Goal: Transaction & Acquisition: Purchase product/service

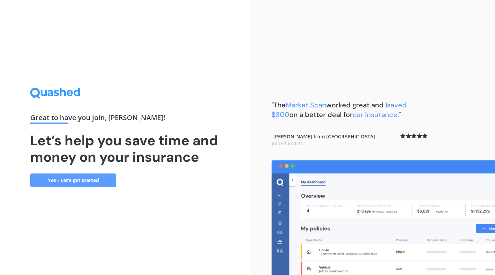
click at [91, 182] on link "Yes - Let’s get started" at bounding box center [73, 180] width 86 height 14
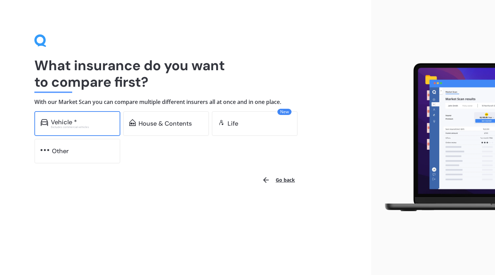
click at [75, 125] on div "Excludes commercial vehicles" at bounding box center [82, 126] width 63 height 3
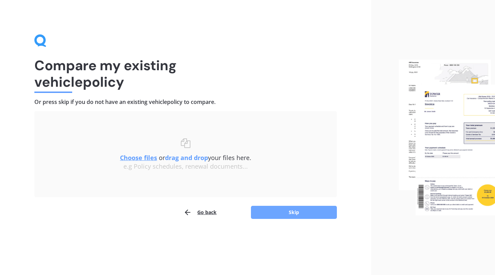
click at [276, 210] on button "Skip" at bounding box center [294, 211] width 86 height 13
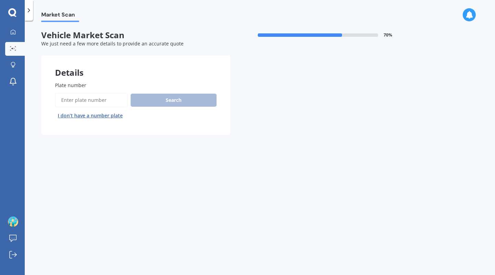
click at [81, 101] on input "Plate number" at bounding box center [91, 100] width 73 height 14
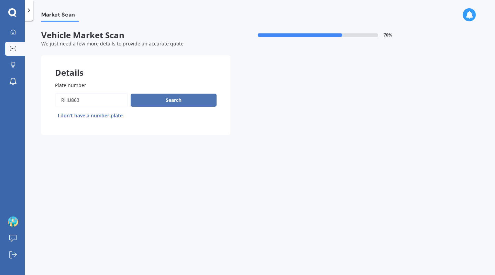
type input "rhu863"
click at [159, 96] on button "Search" at bounding box center [174, 99] width 86 height 13
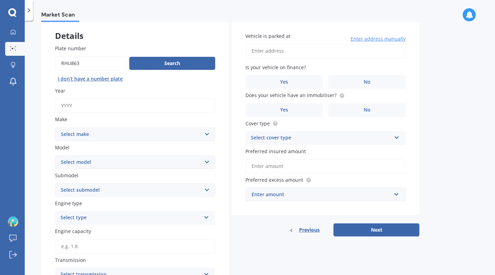
scroll to position [37, 0]
click at [101, 110] on input "Year" at bounding box center [135, 105] width 160 height 14
click at [155, 57] on button "Search" at bounding box center [172, 62] width 86 height 13
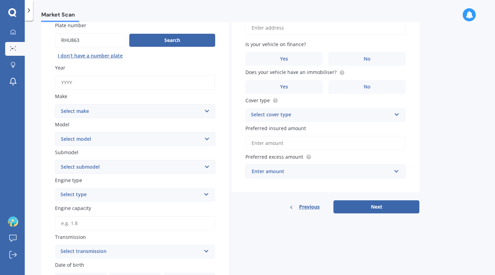
scroll to position [60, 0]
click at [130, 84] on input "Year" at bounding box center [135, 82] width 160 height 14
type input "2025"
click at [130, 113] on select "Select make AC ALFA ROMEO ASTON [PERSON_NAME] AUDI AUSTIN BEDFORD Bentley BMW B…" at bounding box center [135, 111] width 160 height 14
select select "HONDA"
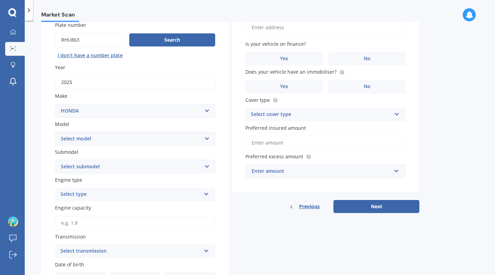
click at [55, 104] on select "Select make AC ALFA ROMEO ASTON [PERSON_NAME] AUDI AUSTIN BEDFORD Bentley BMW B…" at bounding box center [135, 111] width 160 height 14
click at [78, 138] on select "Select model Accord Acty Acura Airwave Ascot Avancier Beat Capa City Civic Conc…" at bounding box center [135, 139] width 160 height 14
select select "ZRV"
click at [55, 132] on select "Select model Accord Acty Acura Airwave Ascot Avancier Beat Capa City Civic Conc…" at bounding box center [135, 139] width 160 height 14
click at [88, 170] on select "Select submodel Hybrid 4WD" at bounding box center [135, 166] width 160 height 14
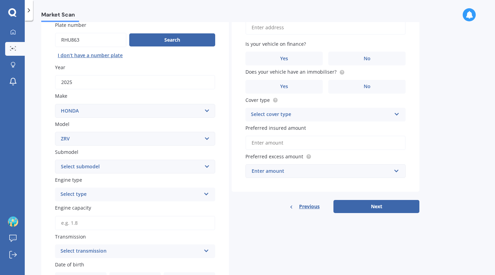
click at [36, 159] on div "Market Scan Vehicle Market Scan 70 % We just need a few more details to provide…" at bounding box center [260, 149] width 470 height 254
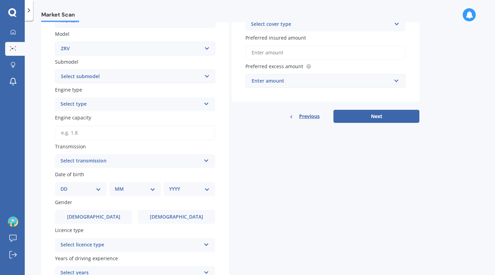
scroll to position [151, 0]
click at [78, 103] on div "Select type" at bounding box center [130, 104] width 140 height 8
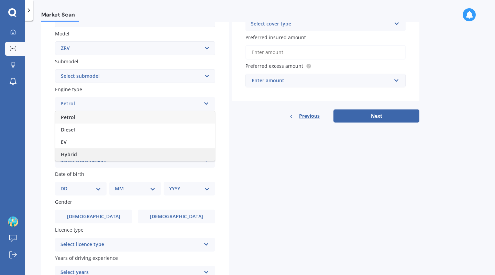
click at [85, 155] on div "Hybrid" at bounding box center [134, 154] width 159 height 12
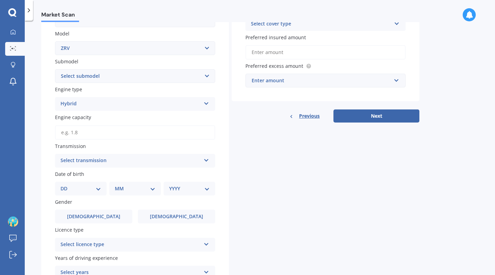
click at [81, 135] on input "Engine capacity" at bounding box center [135, 132] width 160 height 14
type input "2.0"
click at [80, 160] on div "Select transmission" at bounding box center [130, 160] width 140 height 8
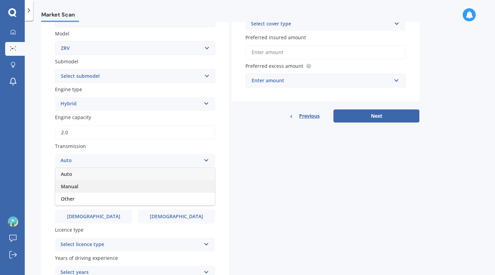
click at [79, 180] on div "Auto" at bounding box center [134, 174] width 159 height 12
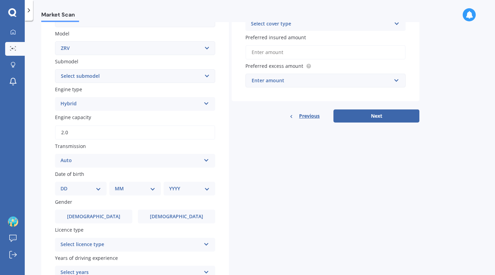
scroll to position [216, 0]
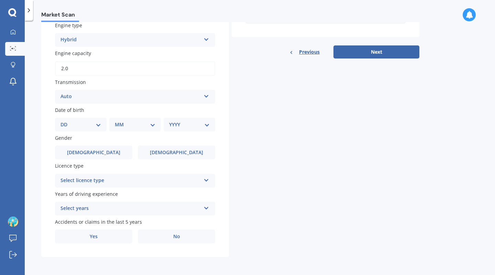
click at [70, 121] on select "DD 01 02 03 04 05 06 07 08 09 10 11 12 13 14 15 16 17 18 19 20 21 22 23 24 25 2…" at bounding box center [80, 125] width 41 height 8
select select "03"
click at [66, 121] on select "DD 01 02 03 04 05 06 07 08 09 10 11 12 13 14 15 16 17 18 19 20 21 22 23 24 25 2…" at bounding box center [80, 125] width 41 height 8
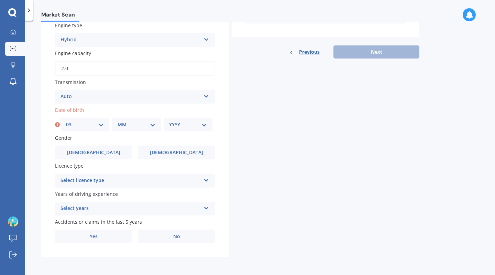
click at [137, 124] on select "MM 01 02 03 04 05 06 07 08 09 10 11 12" at bounding box center [137, 125] width 38 height 8
select select "05"
click at [118, 121] on select "MM 01 02 03 04 05 06 07 08 09 10 11 12" at bounding box center [137, 125] width 38 height 8
click at [181, 126] on select "YYYY 2025 2024 2023 2022 2021 2020 2019 2018 2017 2016 2015 2014 2013 2012 2011…" at bounding box center [188, 125] width 38 height 8
select select "1985"
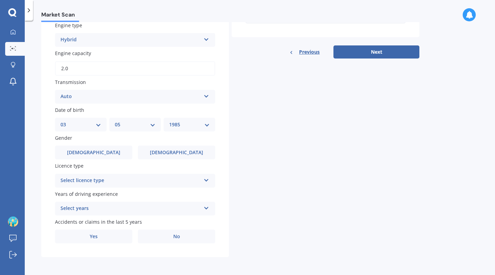
click at [261, 165] on div "Details Plate number Search I don’t have a number plate Year [DATE] Make Select…" at bounding box center [230, 49] width 378 height 416
click at [166, 157] on label "[DEMOGRAPHIC_DATA]" at bounding box center [176, 152] width 77 height 14
click at [0, 0] on input "[DEMOGRAPHIC_DATA]" at bounding box center [0, 0] width 0 height 0
click at [155, 183] on div "Select licence type" at bounding box center [130, 180] width 140 height 8
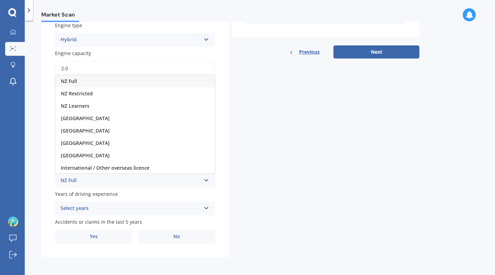
click at [132, 77] on div "NZ Full" at bounding box center [134, 81] width 159 height 12
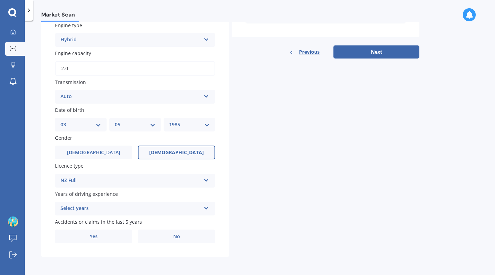
click at [153, 209] on div "Select years" at bounding box center [130, 208] width 140 height 8
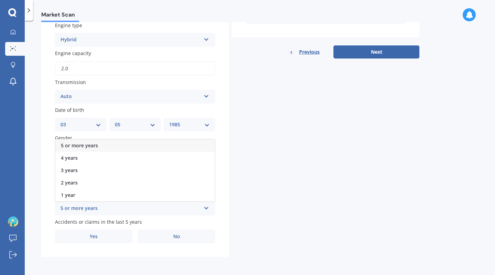
click at [145, 147] on div "5 or more years" at bounding box center [134, 145] width 159 height 12
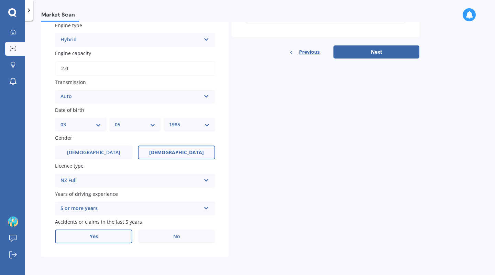
click at [90, 237] on span "Yes" at bounding box center [94, 236] width 8 height 6
click at [0, 0] on input "Yes" at bounding box center [0, 0] width 0 height 0
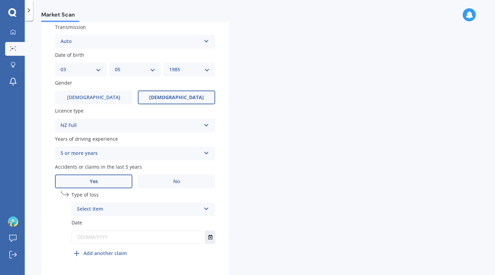
scroll to position [290, 0]
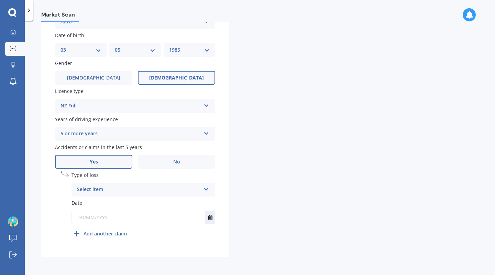
click at [143, 190] on div "Select item" at bounding box center [139, 189] width 124 height 8
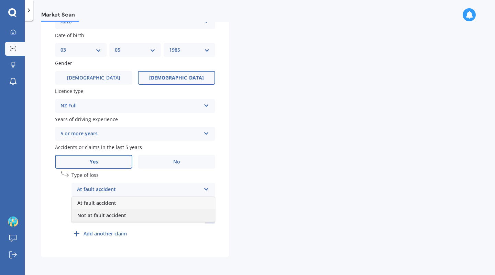
click at [109, 216] on span "Not at fault accident" at bounding box center [101, 215] width 49 height 7
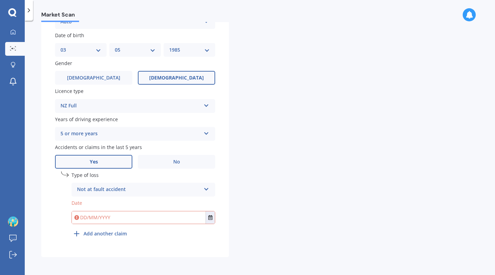
click at [109, 216] on input "text" at bounding box center [139, 217] width 134 height 12
type input "1"
type input "[DATE]"
click at [259, 216] on div "Details Plate number Search I don’t have a number plate Year [DATE] Make Select…" at bounding box center [230, 11] width 378 height 490
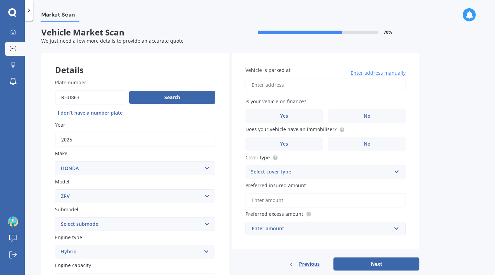
scroll to position [0, 0]
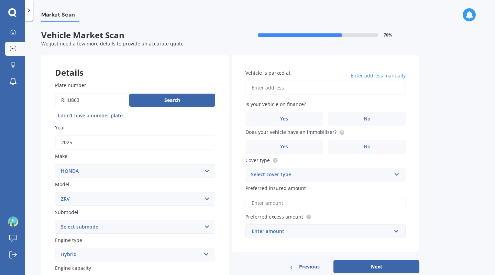
click at [290, 86] on input "Vehicle is parked at" at bounding box center [325, 87] width 160 height 14
type input "[STREET_ADDRESS]"
click at [289, 120] on label "Yes" at bounding box center [283, 119] width 77 height 14
click at [0, 0] on input "Yes" at bounding box center [0, 0] width 0 height 0
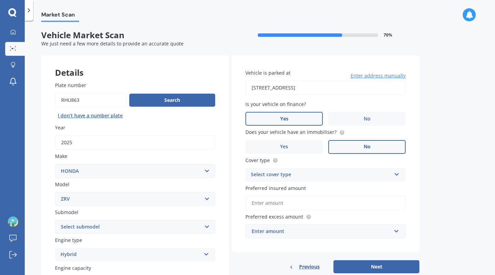
click at [365, 146] on span "No" at bounding box center [367, 147] width 7 height 6
click at [0, 0] on input "No" at bounding box center [0, 0] width 0 height 0
click at [281, 169] on div "Select cover type Comprehensive Third Party, Fire & Theft Third Party" at bounding box center [325, 175] width 160 height 14
click at [287, 189] on div "Comprehensive" at bounding box center [325, 188] width 159 height 12
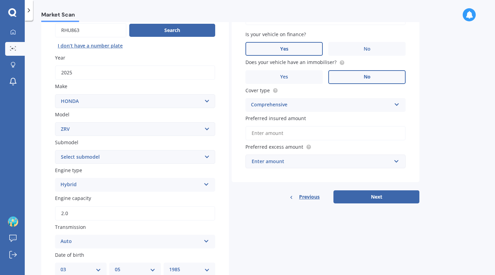
scroll to position [70, 0]
click at [268, 132] on input "Preferred insured amount" at bounding box center [325, 132] width 160 height 14
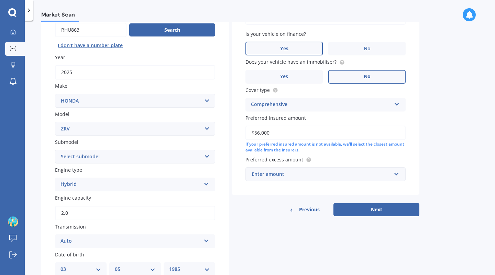
type input "$56,000"
click at [274, 176] on div "Enter amount" at bounding box center [322, 174] width 140 height 8
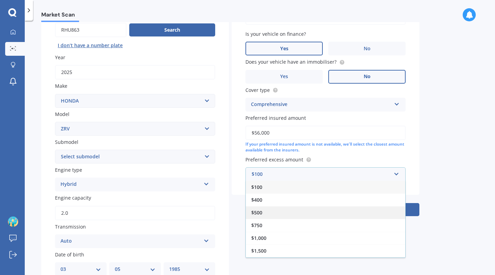
click at [278, 215] on div "$500" at bounding box center [325, 212] width 159 height 13
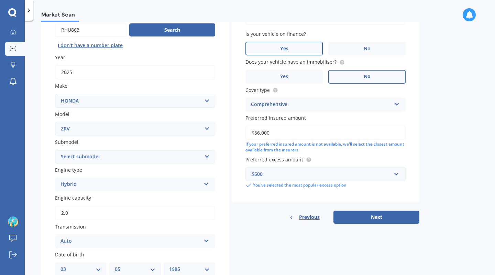
click at [366, 215] on button "Next" at bounding box center [376, 216] width 86 height 13
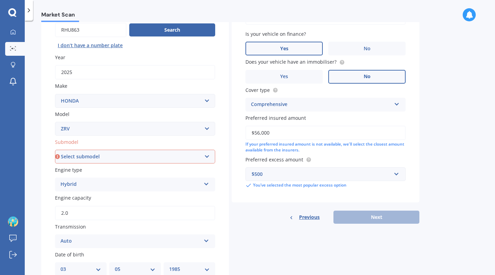
click at [181, 158] on select "Select submodel Hybrid 4WD" at bounding box center [135, 156] width 160 height 14
click at [105, 137] on div "Plate number Search I don’t have a number plate Year [DATE] Make Select make AC…" at bounding box center [135, 237] width 188 height 478
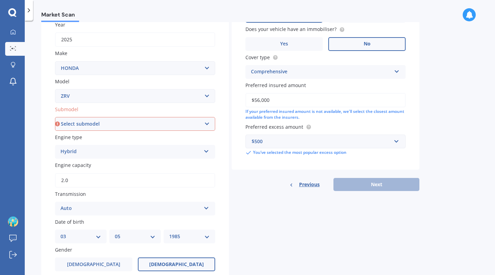
scroll to position [103, 0]
click at [131, 119] on select "Select submodel Hybrid 4WD" at bounding box center [135, 123] width 160 height 14
select select "HYBRID 4WD"
click at [55, 117] on select "Select submodel Hybrid 4WD" at bounding box center [135, 123] width 160 height 14
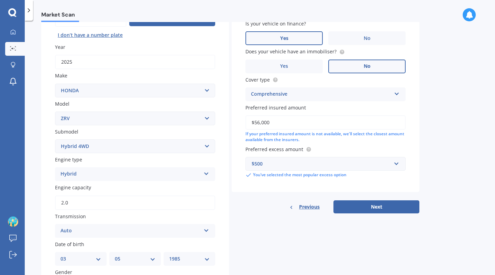
scroll to position [76, 0]
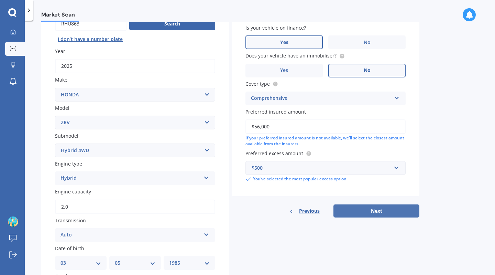
click at [363, 214] on button "Next" at bounding box center [376, 210] width 86 height 13
select select "03"
select select "05"
select select "1985"
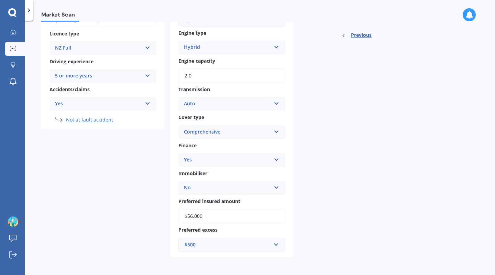
scroll to position [0, 0]
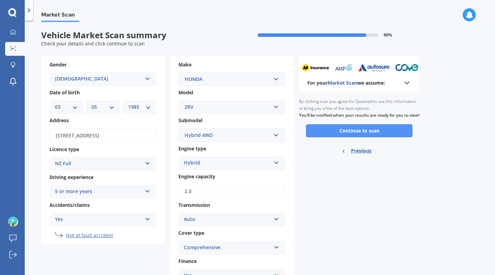
click at [359, 137] on button "Continue to scan" at bounding box center [359, 130] width 107 height 13
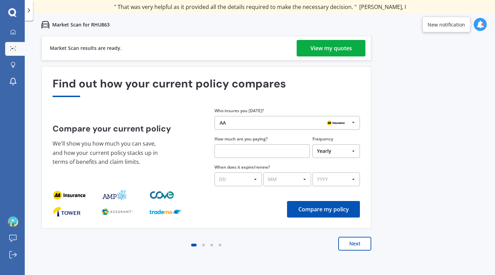
click at [326, 49] on div "View my quotes" at bounding box center [331, 48] width 42 height 16
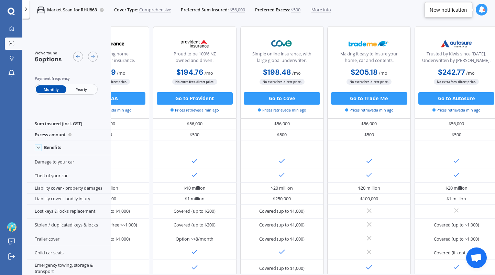
scroll to position [0, 154]
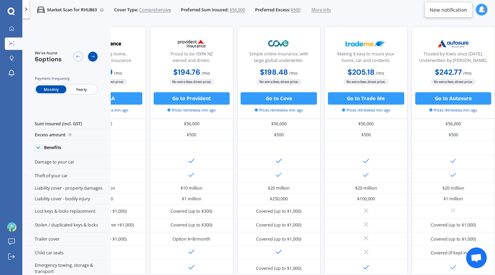
click at [92, 59] on div at bounding box center [93, 57] width 10 height 10
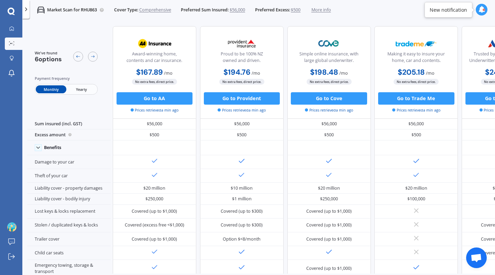
scroll to position [0, 0]
